Goal: Book appointment/travel/reservation

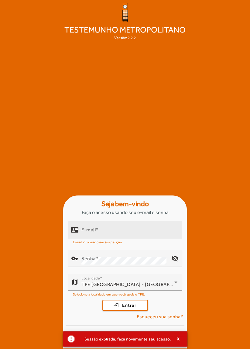
click at [148, 236] on input "E-mail" at bounding box center [129, 232] width 96 height 7
type input "**********"
click at [102, 300] on button "login Entrar" at bounding box center [125, 305] width 46 height 11
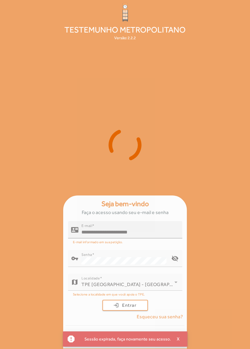
scroll to position [29, 0]
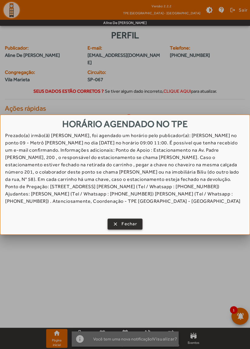
click at [130, 222] on span "Fechar" at bounding box center [129, 223] width 15 height 7
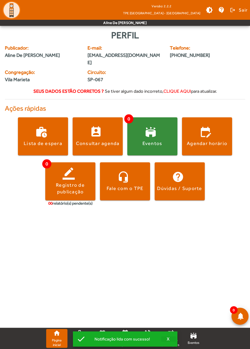
click at [173, 338] on span "button" at bounding box center [168, 339] width 15 height 15
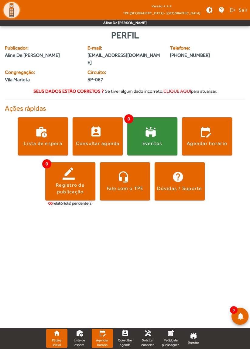
click at [103, 340] on span "Agendar horário" at bounding box center [102, 342] width 16 height 9
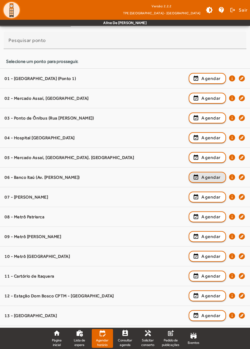
scroll to position [54, 0]
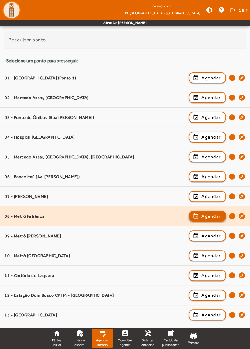
click at [219, 212] on span "Agendar" at bounding box center [210, 215] width 19 height 7
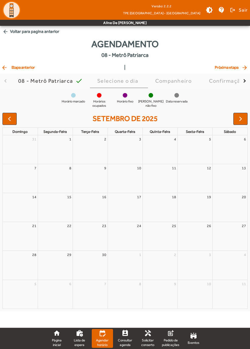
scroll to position [0, 0]
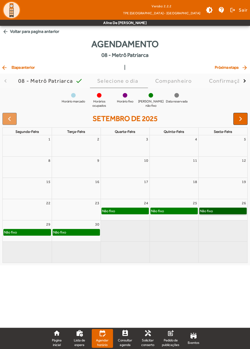
click at [232, 209] on link "Não fixo" at bounding box center [223, 211] width 48 height 7
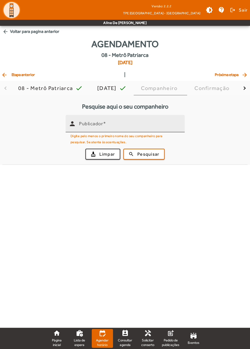
click at [129, 125] on input "Publicador" at bounding box center [129, 125] width 101 height 7
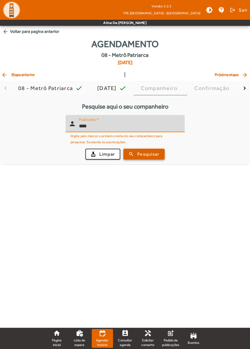
type input "****"
click at [157, 155] on span "Pesquisar" at bounding box center [148, 154] width 22 height 7
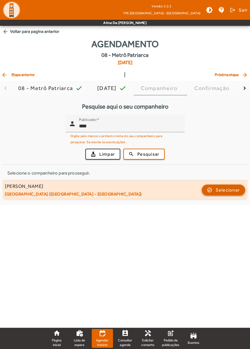
click at [232, 193] on span "button" at bounding box center [223, 190] width 43 height 15
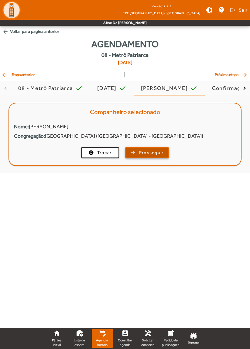
click at [168, 147] on button "arrow_forward Prosseguir" at bounding box center [147, 152] width 44 height 11
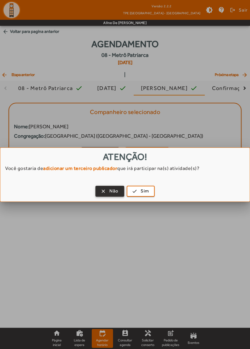
click at [114, 191] on span "Não" at bounding box center [113, 191] width 9 height 7
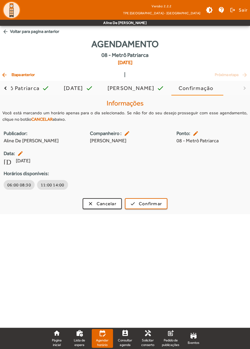
click at [31, 71] on span "arrow_back Etapa anterior" at bounding box center [18, 74] width 34 height 7
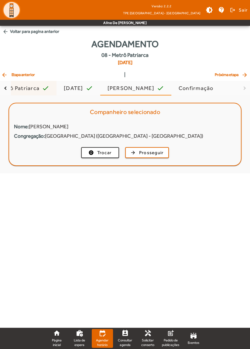
click at [33, 87] on div "08 - Metrô Patriarca" at bounding box center [13, 88] width 57 height 6
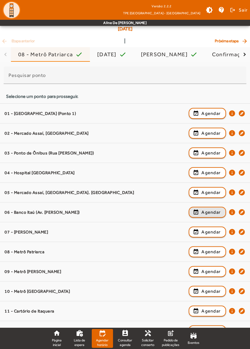
scroll to position [36, 0]
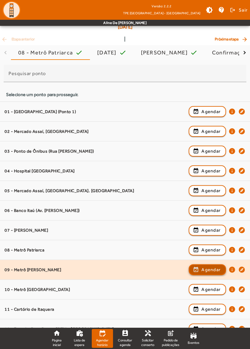
click at [211, 268] on span "Agendar" at bounding box center [210, 269] width 19 height 7
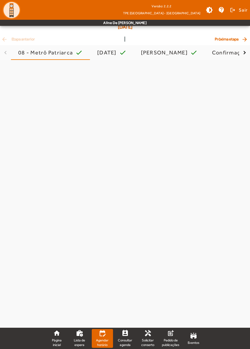
scroll to position [0, 0]
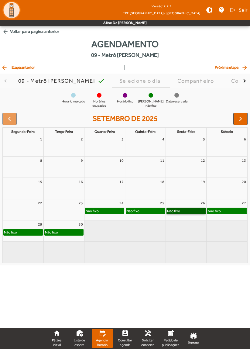
click at [194, 211] on link "Não fixo" at bounding box center [186, 211] width 39 height 7
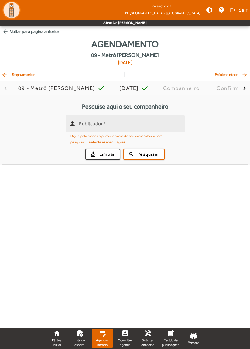
click at [160, 124] on input "Publicador" at bounding box center [129, 125] width 101 height 7
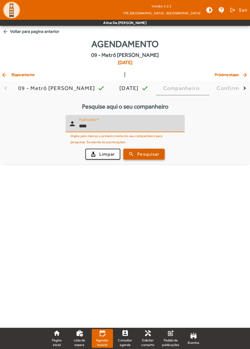
type input "****"
click at [163, 154] on span "submit" at bounding box center [144, 154] width 40 height 15
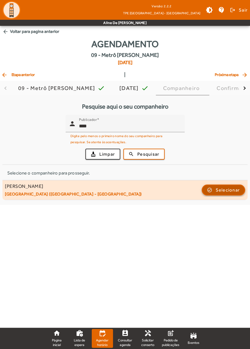
click at [235, 189] on span "Selecionar" at bounding box center [228, 189] width 24 height 7
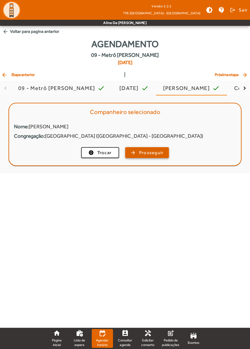
click at [164, 157] on span "button" at bounding box center [147, 152] width 43 height 15
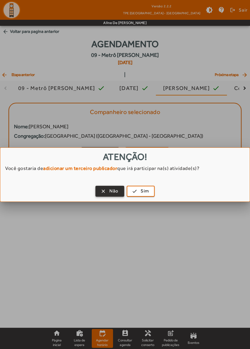
click at [117, 191] on span "Não" at bounding box center [113, 191] width 9 height 7
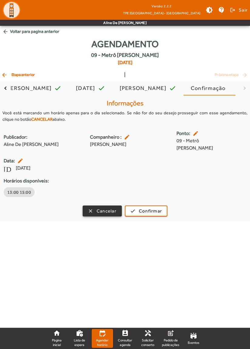
click at [112, 207] on span "button" at bounding box center [102, 211] width 38 height 15
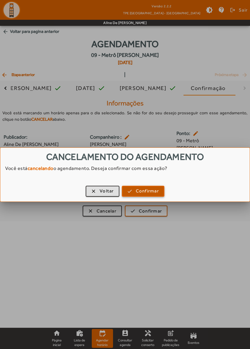
click at [141, 190] on span "Confirmar" at bounding box center [147, 191] width 23 height 7
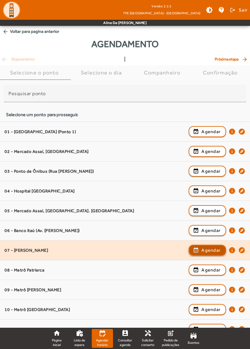
click at [208, 249] on span "Agendar" at bounding box center [210, 249] width 19 height 7
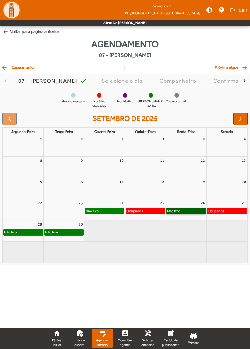
click at [200, 210] on link "Não fixo" at bounding box center [186, 211] width 39 height 7
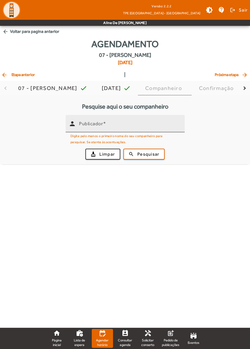
click at [158, 129] on input "Publicador" at bounding box center [129, 125] width 101 height 7
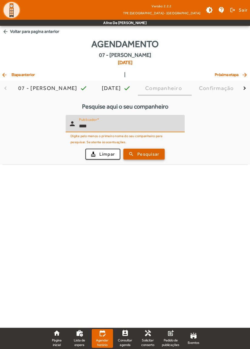
type input "****"
click at [156, 156] on span "Pesquisar" at bounding box center [148, 154] width 22 height 7
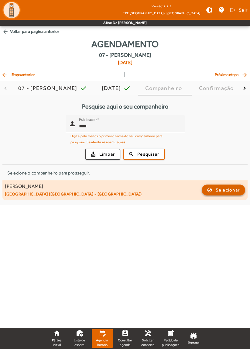
click at [229, 191] on span "Selecionar" at bounding box center [228, 189] width 24 height 7
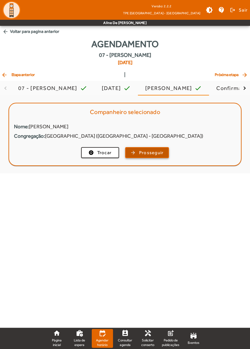
click at [166, 152] on span "button" at bounding box center [147, 152] width 43 height 15
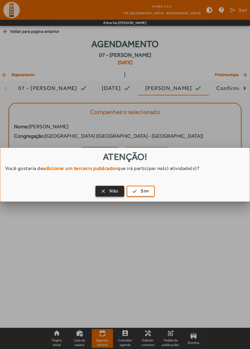
click at [116, 194] on span "Não" at bounding box center [113, 191] width 9 height 7
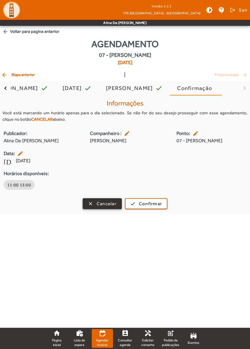
click at [119, 204] on span "button" at bounding box center [102, 203] width 38 height 15
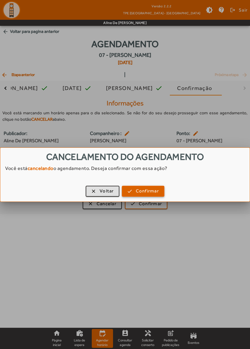
click at [150, 188] on span "Confirmar" at bounding box center [147, 191] width 23 height 7
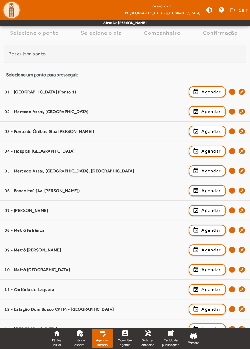
scroll to position [41, 0]
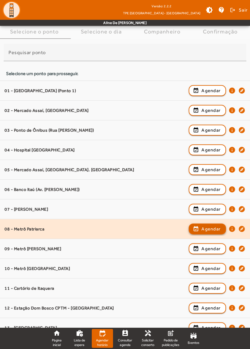
click at [214, 228] on span "Agendar" at bounding box center [210, 228] width 19 height 7
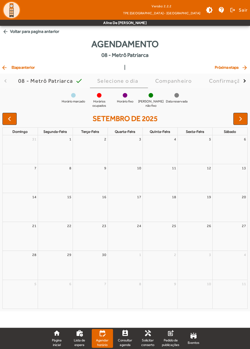
scroll to position [0, 0]
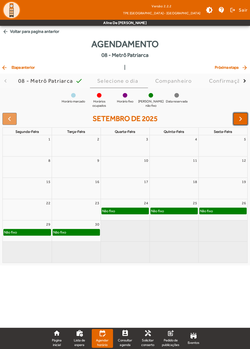
click at [238, 122] on span "button" at bounding box center [240, 118] width 7 height 7
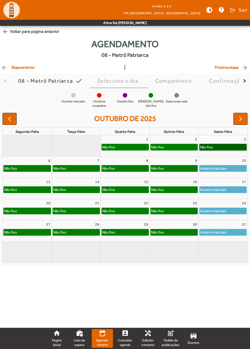
click at [232, 146] on link "Não fixo" at bounding box center [223, 147] width 48 height 7
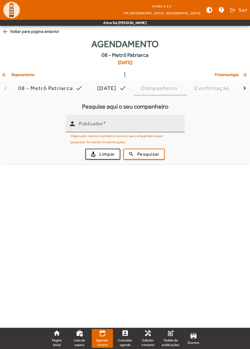
click at [150, 127] on input "Publicador" at bounding box center [129, 125] width 101 height 7
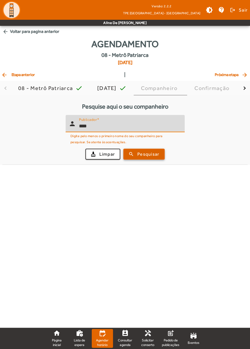
type input "****"
click at [154, 156] on span "Pesquisar" at bounding box center [148, 154] width 22 height 7
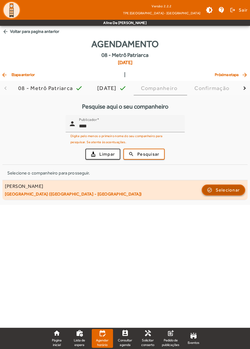
click at [231, 188] on span "Selecionar" at bounding box center [228, 189] width 24 height 7
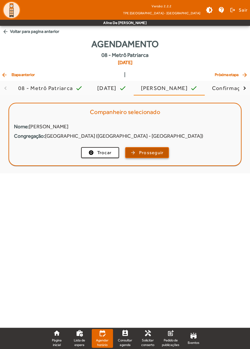
click at [159, 157] on span "button" at bounding box center [147, 152] width 43 height 15
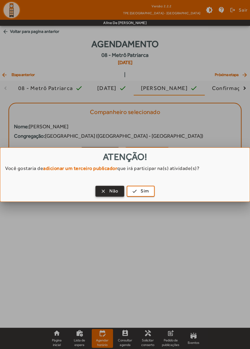
click at [118, 192] on span "Não" at bounding box center [113, 191] width 9 height 7
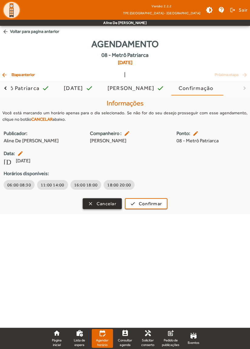
click at [114, 205] on span "Cancelar" at bounding box center [107, 203] width 20 height 7
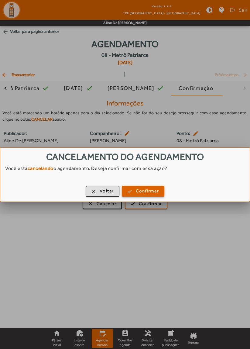
click at [157, 192] on span "Confirmar" at bounding box center [147, 191] width 23 height 7
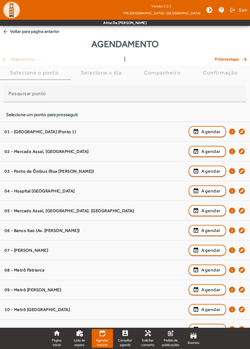
click at [17, 12] on img at bounding box center [11, 10] width 18 height 18
